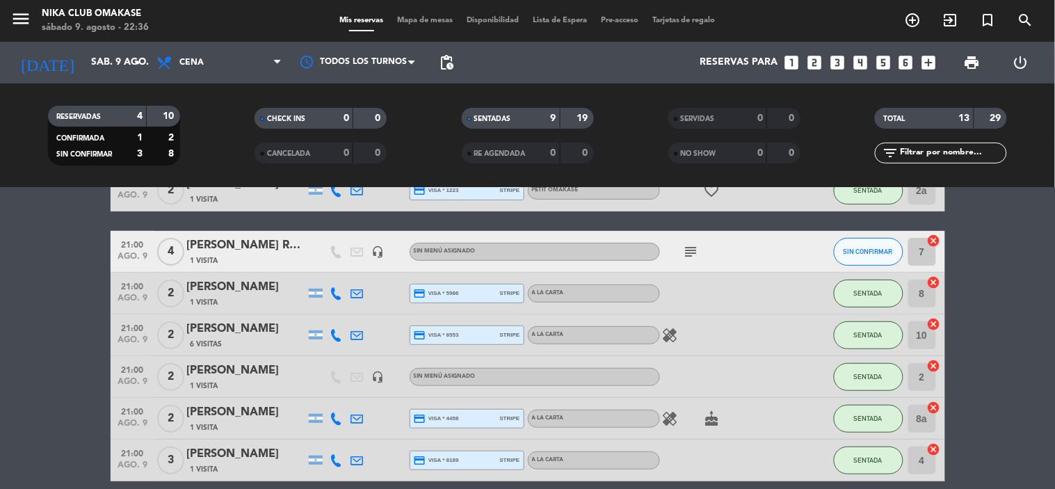
scroll to position [220, 0]
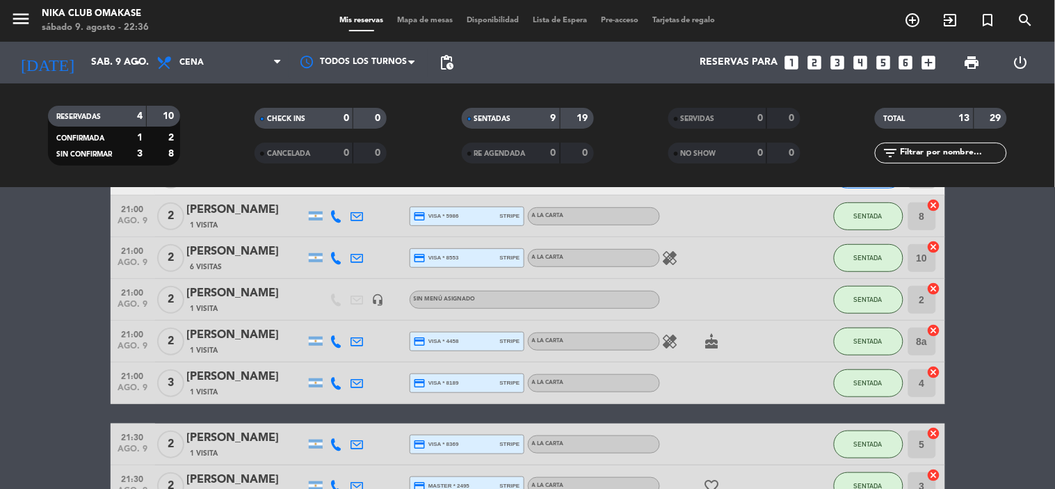
click at [427, 23] on span "Mapa de mesas" at bounding box center [425, 21] width 70 height 8
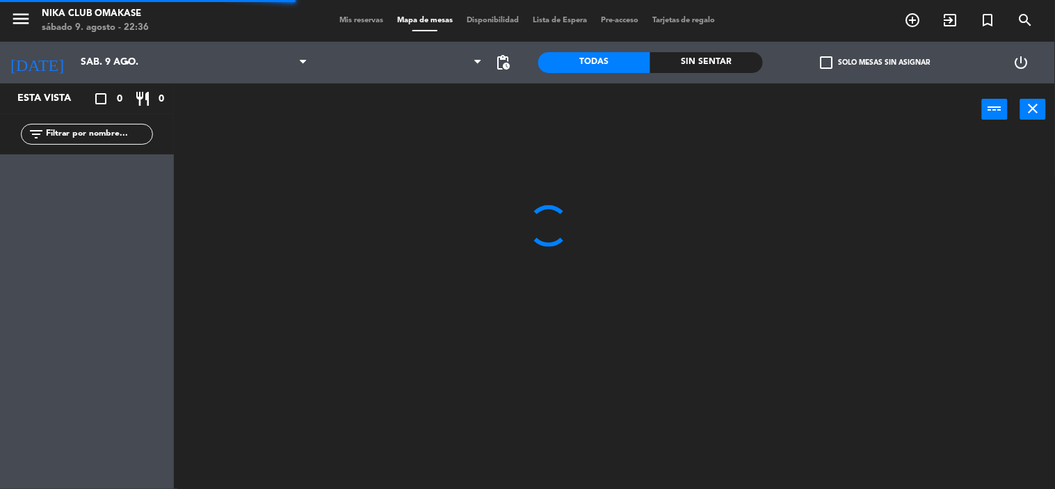
click at [492, 23] on span "Disponibilidad" at bounding box center [493, 21] width 66 height 8
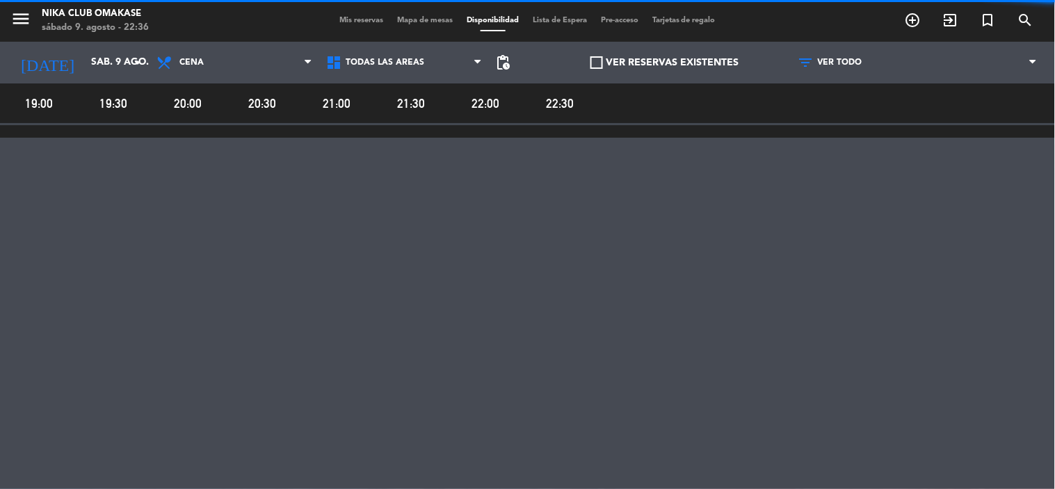
click at [574, 21] on span "Lista de Espera" at bounding box center [560, 21] width 68 height 8
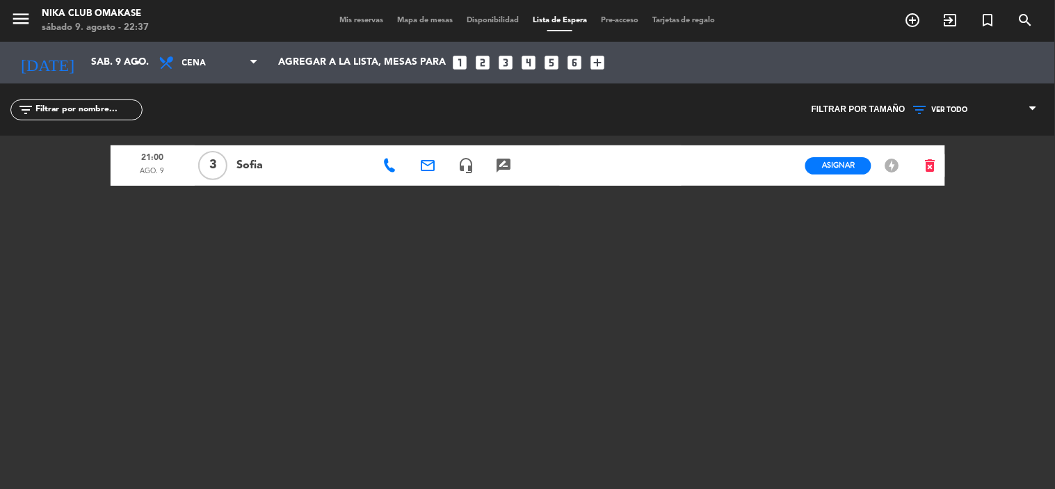
click at [252, 165] on span "Sofia" at bounding box center [301, 165] width 130 height 18
click at [280, 168] on span "Sofia" at bounding box center [301, 165] width 130 height 18
drag, startPoint x: 267, startPoint y: 164, endPoint x: 226, endPoint y: 156, distance: 41.7
click at [226, 156] on div "21:00 ago. 9 3 Cantidad de PAX [PERSON_NAME] email headset_mic rate_review cred…" at bounding box center [528, 165] width 834 height 40
click at [248, 152] on div "Sofia" at bounding box center [302, 165] width 140 height 40
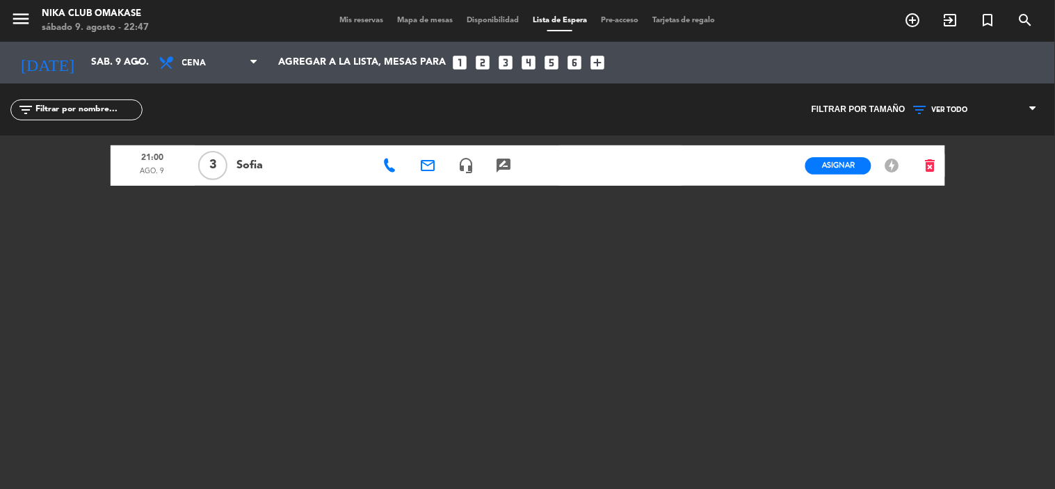
drag, startPoint x: 355, startPoint y: 26, endPoint x: 359, endPoint y: 19, distance: 7.5
click at [356, 26] on div "Mis reservas Mapa de mesas Disponibilidad Lista de Espera Pre-acceso Tarjetas d…" at bounding box center [527, 21] width 390 height 13
click at [362, 18] on span "Mis reservas" at bounding box center [361, 21] width 58 height 8
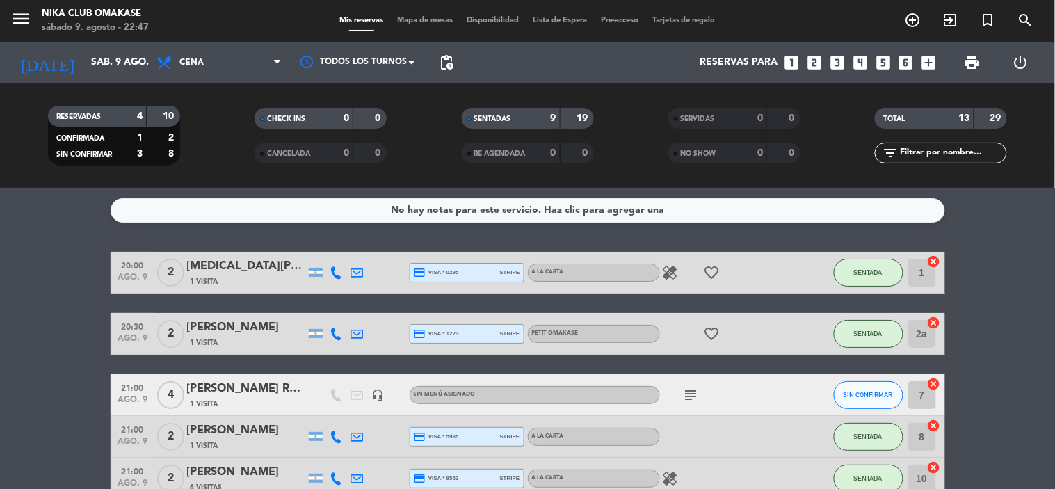
scroll to position [154, 0]
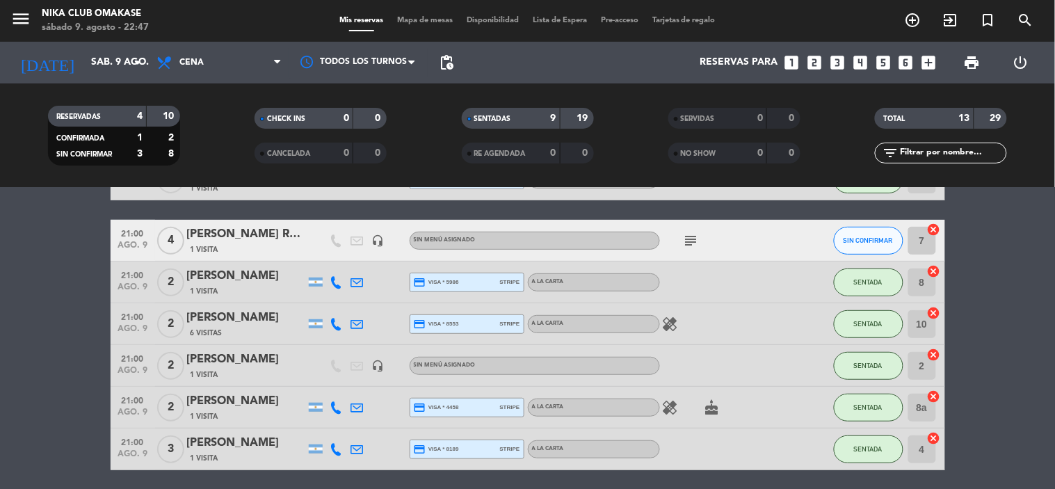
click at [693, 245] on icon "subject" at bounding box center [691, 240] width 17 height 17
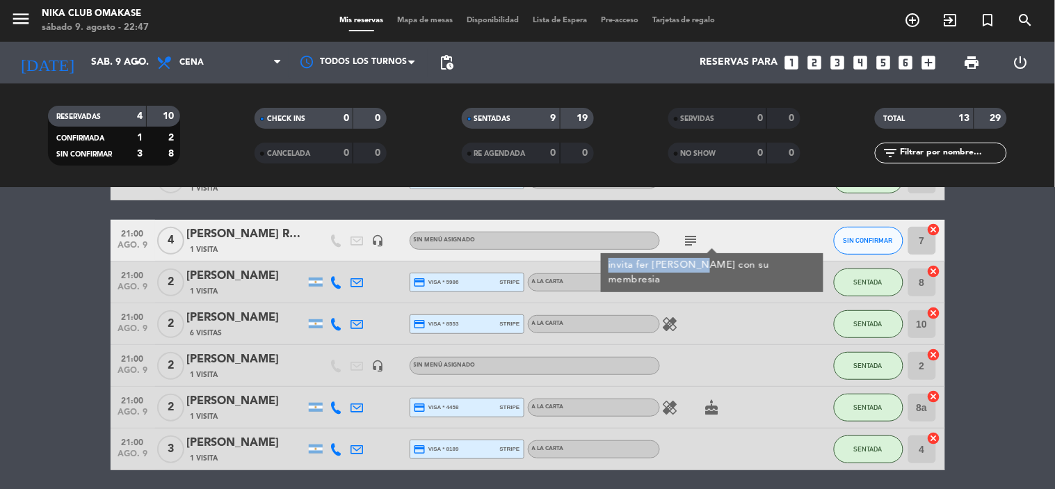
drag, startPoint x: 697, startPoint y: 260, endPoint x: 608, endPoint y: 255, distance: 89.8
click at [608, 255] on div "invita fer [PERSON_NAME] con su membresia" at bounding box center [712, 272] width 223 height 39
